Goal: Transaction & Acquisition: Purchase product/service

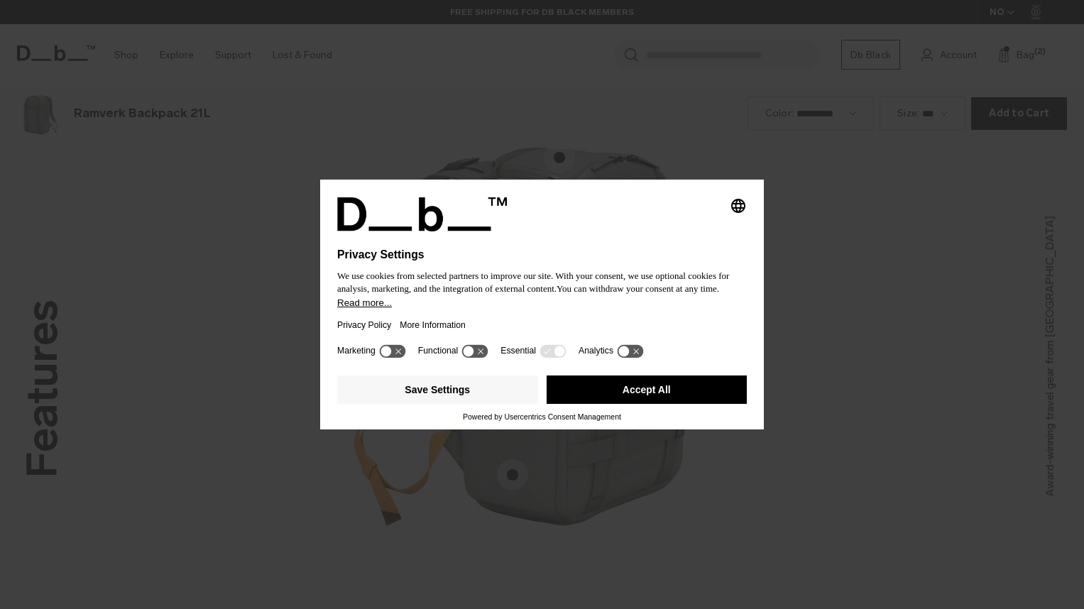
scroll to position [1827, 0]
